Goal: Register for event/course

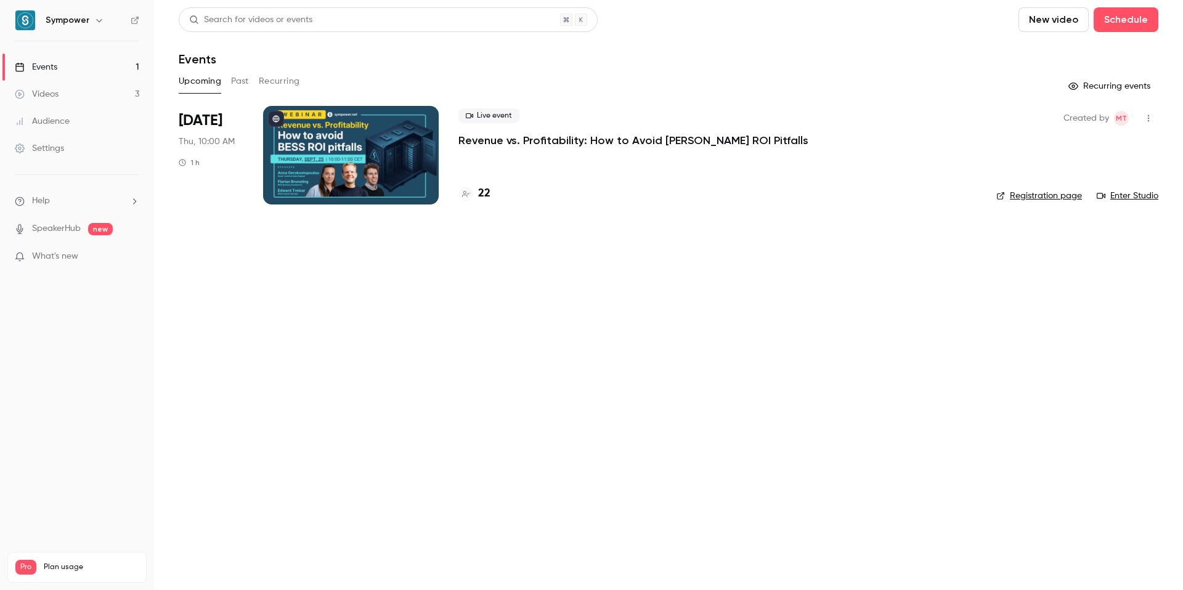
click at [224, 133] on div "[DATE] Thu, 10:00 AM 1 h" at bounding box center [211, 155] width 65 height 99
click at [217, 120] on span "[DATE]" at bounding box center [201, 121] width 44 height 20
click at [478, 144] on p "Revenue vs. Profitability: How to Avoid [PERSON_NAME] ROI Pitfalls" at bounding box center [633, 140] width 350 height 15
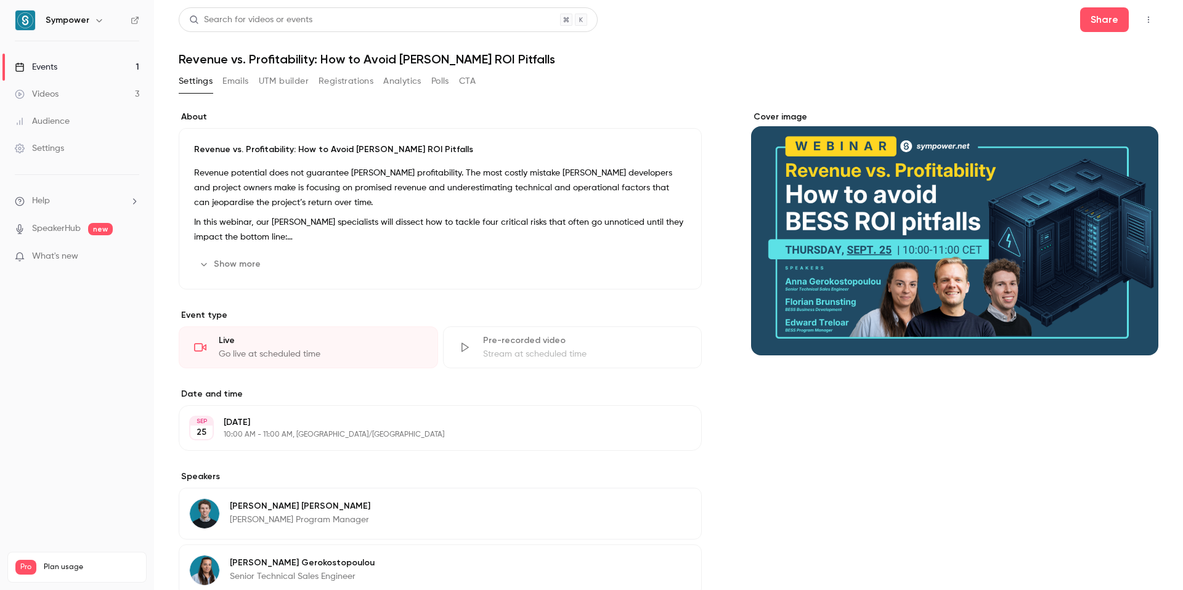
click at [287, 83] on button "UTM builder" at bounding box center [284, 81] width 50 height 20
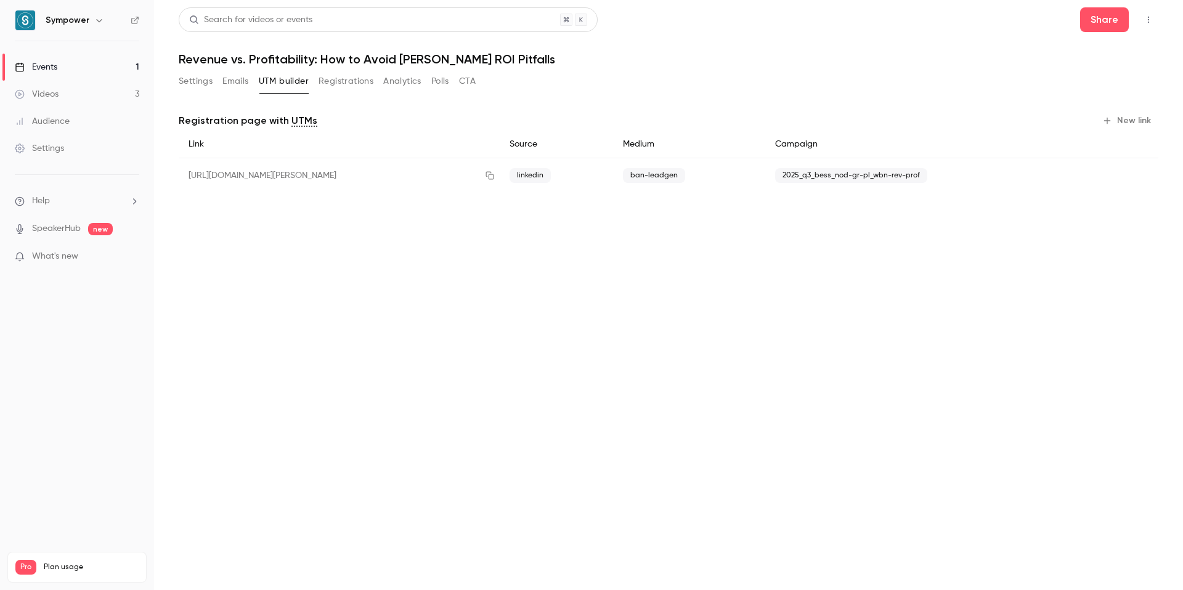
click at [462, 314] on main "Search for videos or events Share Revenue vs. Profitability: How to Avoid [PERS…" at bounding box center [668, 295] width 1029 height 590
